Goal: Information Seeking & Learning: Find specific fact

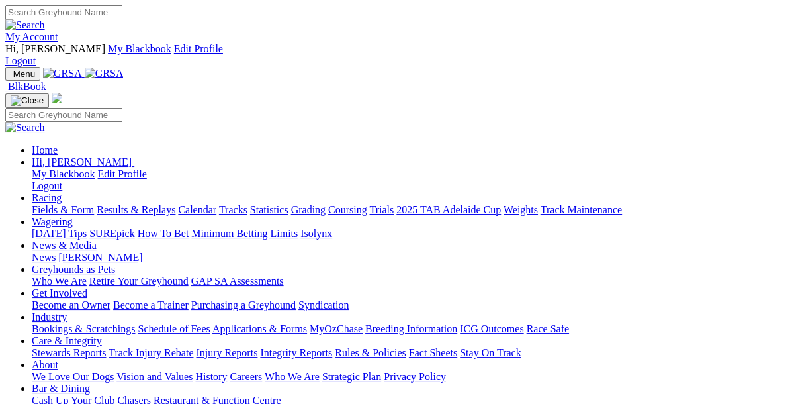
click at [62, 192] on link "Racing" at bounding box center [47, 197] width 30 height 11
click at [216, 204] on link "Calendar" at bounding box center [197, 209] width 38 height 11
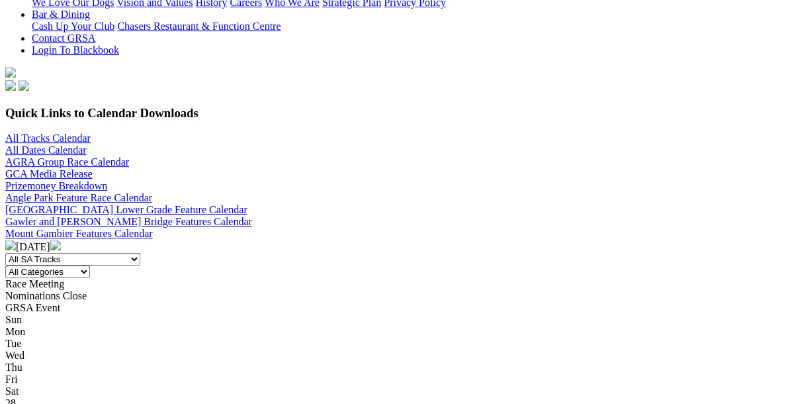
scroll to position [400, 0]
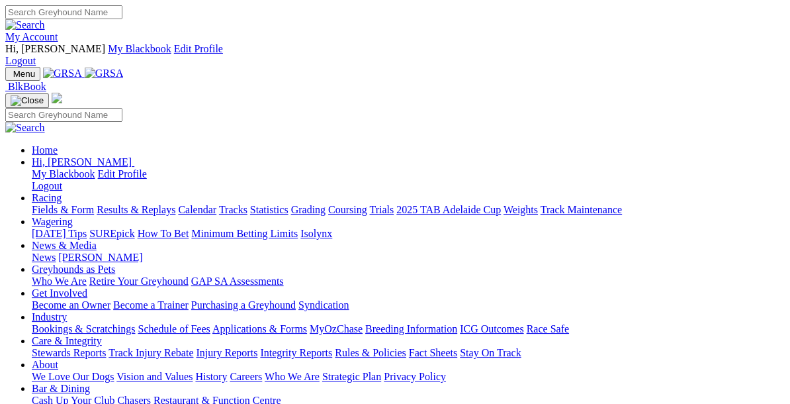
click at [62, 192] on link "Racing" at bounding box center [47, 197] width 30 height 11
click at [69, 204] on link "Fields & Form" at bounding box center [63, 209] width 62 height 11
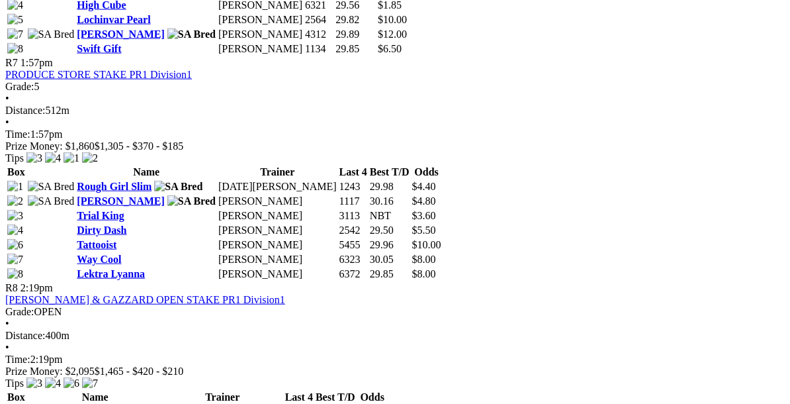
scroll to position [2017, 0]
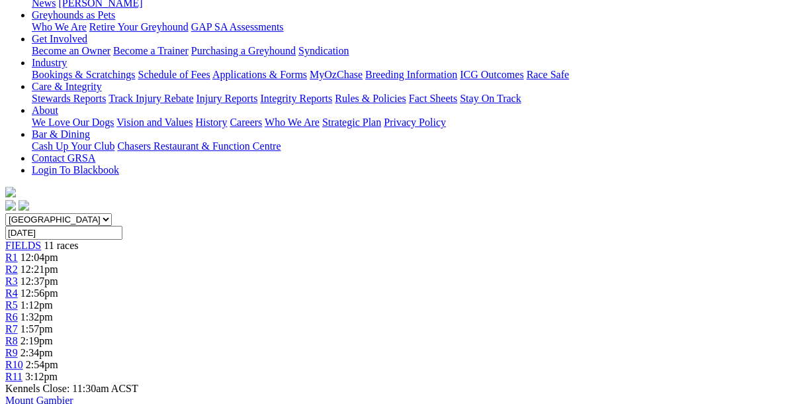
scroll to position [278, 0]
